Goal: Task Accomplishment & Management: Use online tool/utility

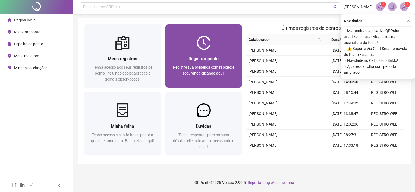
click at [198, 58] on span "Registrar ponto" at bounding box center [204, 58] width 30 height 5
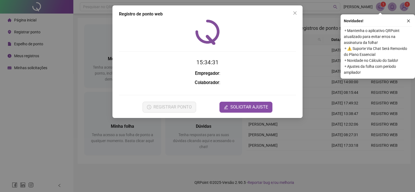
drag, startPoint x: 297, startPoint y: 12, endPoint x: 322, endPoint y: 2, distance: 26.9
click at [297, 12] on span "Close" at bounding box center [295, 13] width 9 height 4
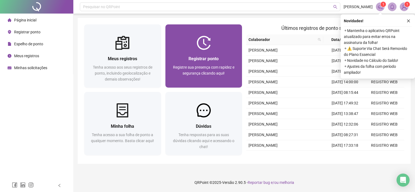
click at [200, 70] on div "Registre sua presença com rapidez e segurança clicando aqui!" at bounding box center [204, 73] width 64 height 18
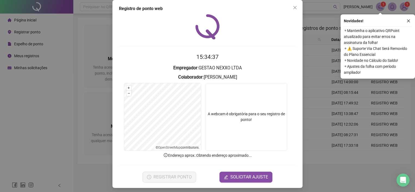
scroll to position [7, 0]
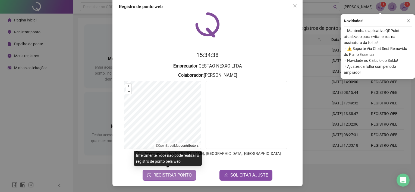
click at [173, 177] on span "REGISTRAR PONTO" at bounding box center [173, 175] width 38 height 7
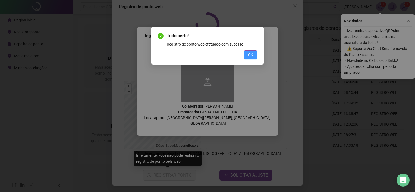
click at [250, 54] on span "OK" at bounding box center [250, 55] width 5 height 6
